Goal: Information Seeking & Learning: Learn about a topic

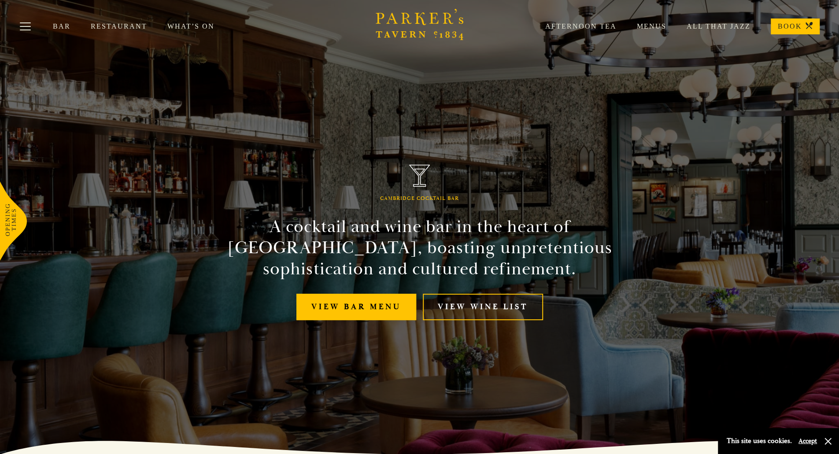
click at [672, 27] on link "All That Jazz" at bounding box center [708, 26] width 84 height 9
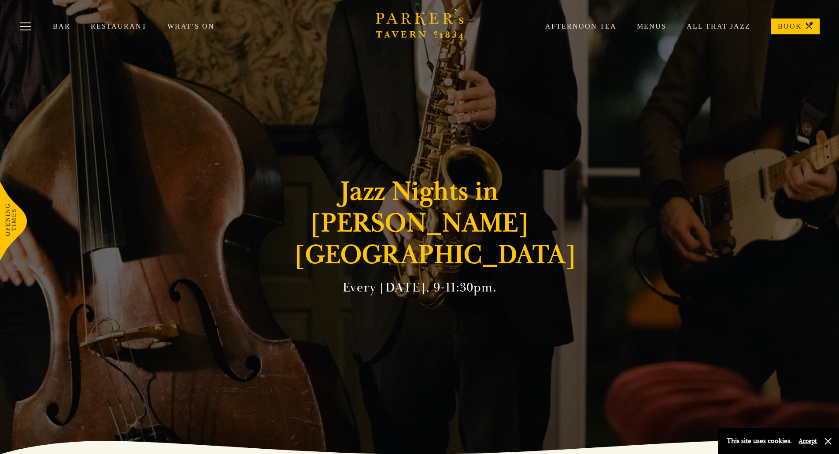
click at [172, 26] on link "What’s On" at bounding box center [200, 26] width 67 height 9
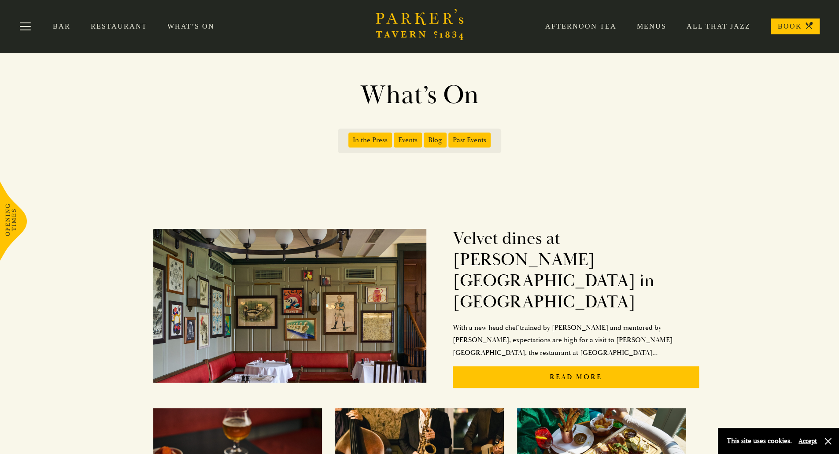
click at [413, 140] on span "Events" at bounding box center [408, 140] width 28 height 15
click at [395, 137] on input "Events" at bounding box center [395, 137] width 0 height 0
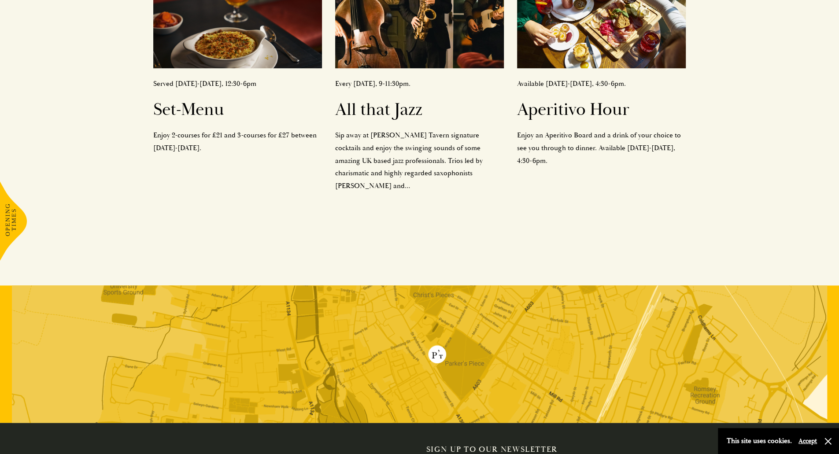
scroll to position [247, 0]
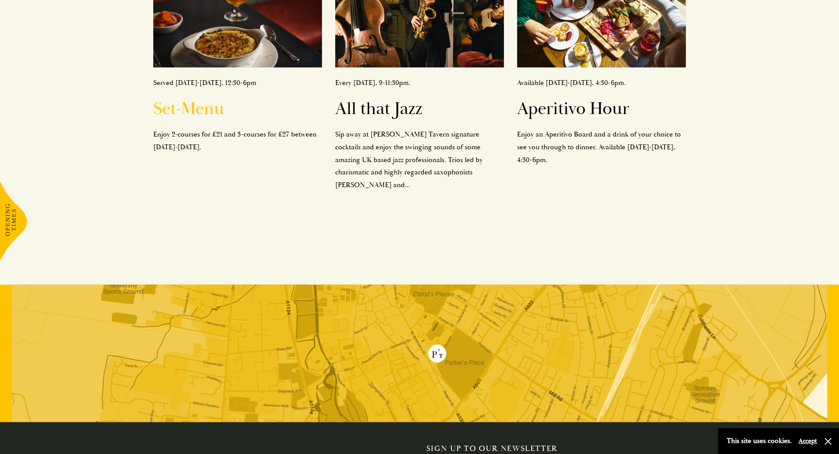
click at [163, 112] on h2 "Set-Menu" at bounding box center [237, 108] width 169 height 21
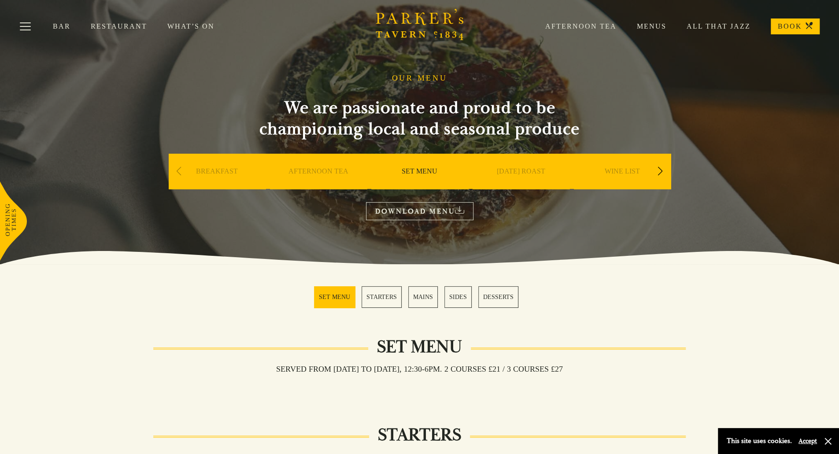
click at [420, 293] on link "MAINS" at bounding box center [423, 297] width 30 height 22
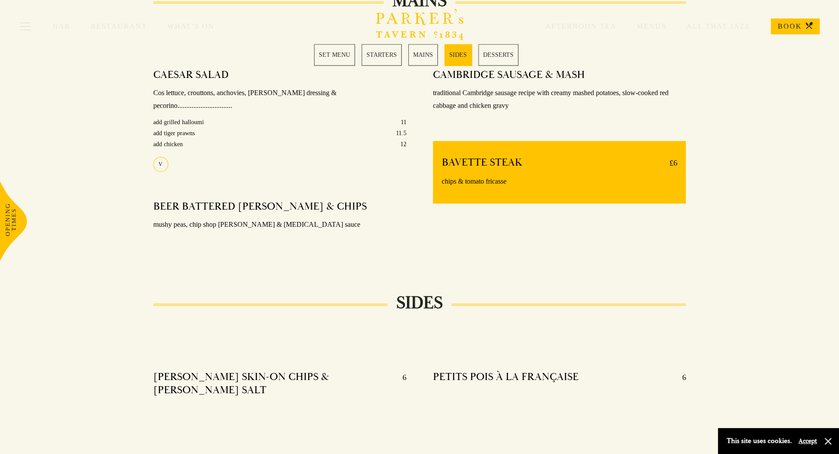
scroll to position [702, 0]
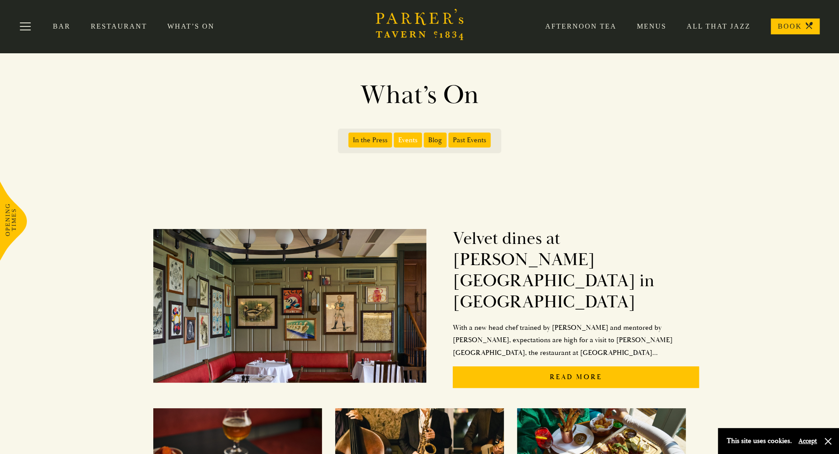
click at [107, 27] on link "Restaurant" at bounding box center [129, 26] width 77 height 9
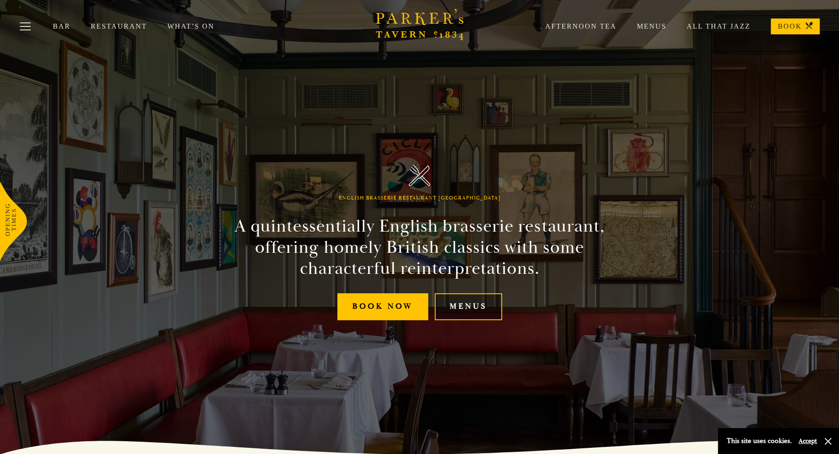
click at [497, 311] on link "Menus" at bounding box center [468, 306] width 67 height 27
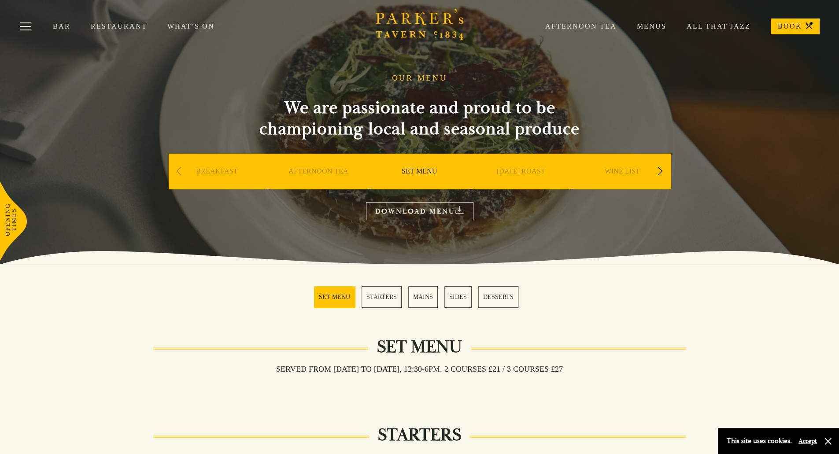
click at [389, 299] on link "STARTERS" at bounding box center [382, 297] width 40 height 22
click at [180, 173] on div "Previous slide" at bounding box center [179, 171] width 12 height 19
click at [661, 173] on div "Next slide" at bounding box center [660, 171] width 12 height 19
click at [527, 168] on link "A LA CARTE" at bounding box center [520, 184] width 41 height 35
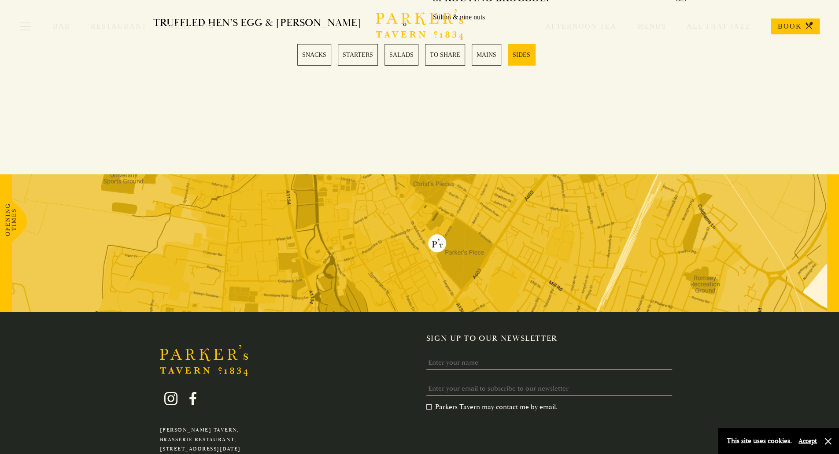
scroll to position [2413, 0]
